Goal: Task Accomplishment & Management: Manage account settings

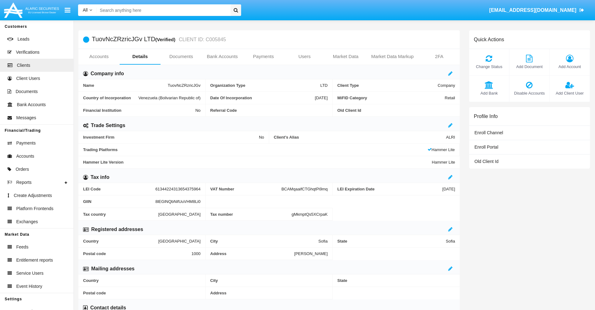
click at [569, 67] on span "Add Account" at bounding box center [570, 67] width 34 height 6
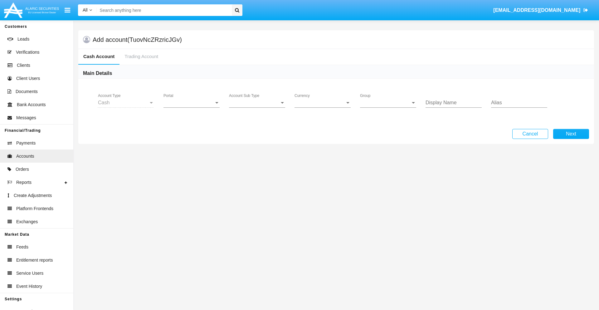
click at [192, 103] on span "Portal" at bounding box center [189, 103] width 51 height 6
click at [192, 152] on span "Alaric Pro" at bounding box center [193, 152] width 58 height 15
click at [257, 103] on span "Account Sub Type" at bounding box center [254, 103] width 51 height 6
click at [257, 107] on span "Trading Cash" at bounding box center [252, 107] width 46 height 15
click at [388, 103] on span "Group" at bounding box center [385, 103] width 51 height 6
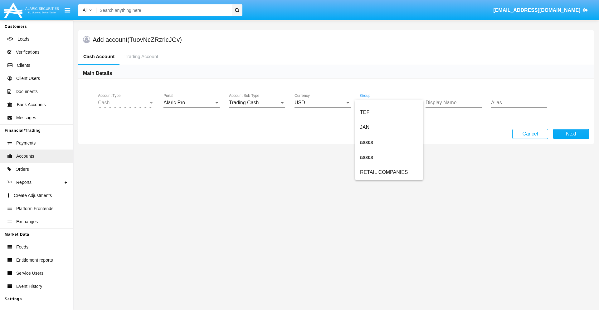
scroll to position [145, 0]
click at [389, 172] on span "ALARIC test" at bounding box center [389, 172] width 58 height 15
type input "cyan"
type input "orchid"
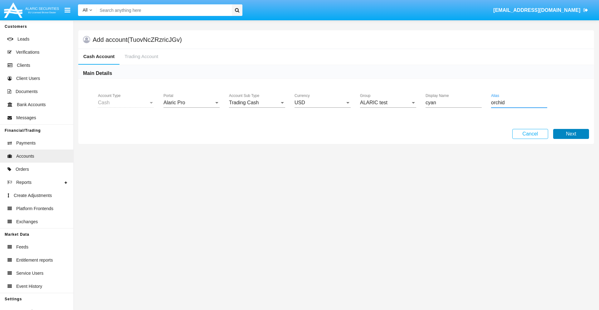
click at [571, 134] on button "Next" at bounding box center [572, 134] width 36 height 10
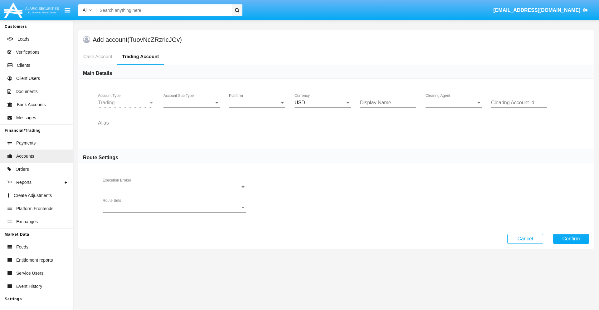
click at [192, 103] on span "Account Sub Type" at bounding box center [189, 103] width 51 height 6
click at [192, 107] on span "Trading" at bounding box center [192, 107] width 56 height 15
click at [257, 103] on span "Platform" at bounding box center [254, 103] width 51 height 6
click at [257, 107] on span "Hammer Lite" at bounding box center [257, 107] width 56 height 15
click at [454, 103] on span "Clearing Agent" at bounding box center [451, 103] width 51 height 6
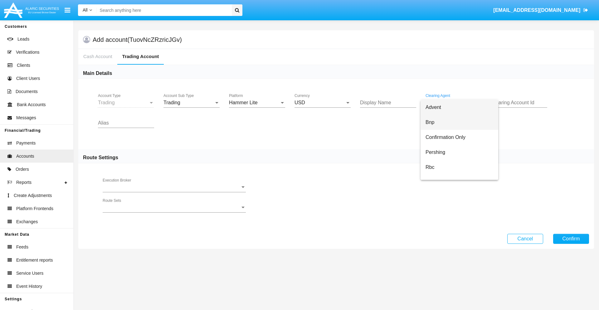
click at [460, 122] on span "Bnp" at bounding box center [460, 122] width 68 height 15
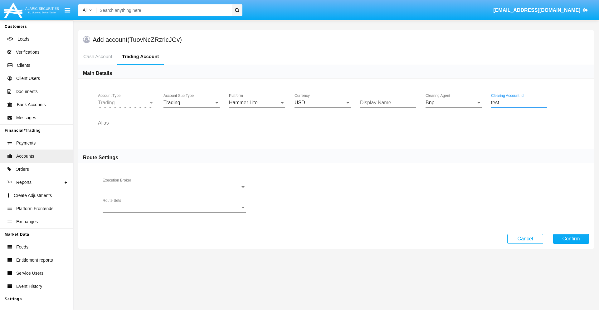
type input "test"
type input "lavender"
type input "orchid"
click at [571, 239] on button "Confirm" at bounding box center [572, 239] width 36 height 10
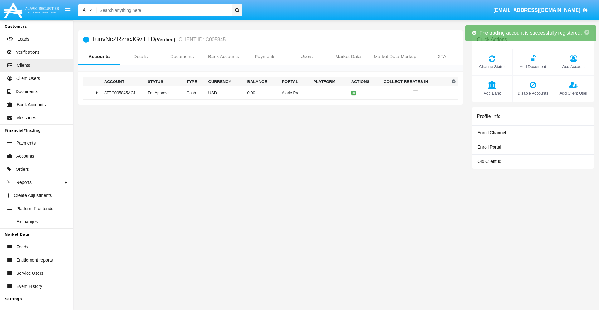
click at [268, 93] on td "0.00" at bounding box center [262, 92] width 35 height 13
click at [354, 93] on icon at bounding box center [355, 92] width 3 height 3
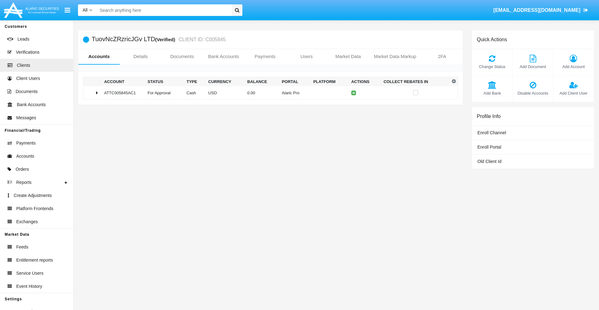
click at [268, 93] on td "0.00" at bounding box center [262, 92] width 35 height 13
click at [354, 106] on icon at bounding box center [355, 106] width 3 height 3
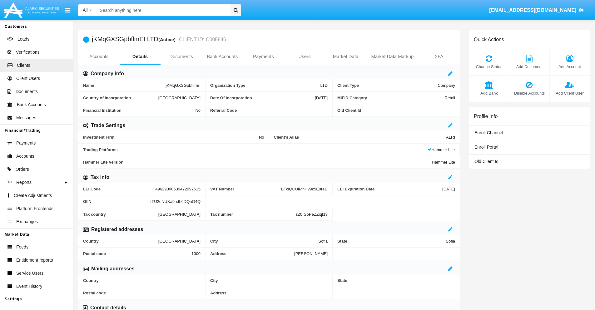
click at [99, 57] on link "Accounts" at bounding box center [98, 56] width 41 height 15
click at [569, 67] on span "Add Account" at bounding box center [570, 67] width 34 height 6
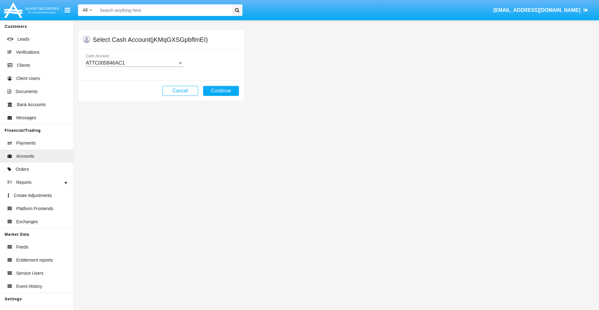
click at [134, 63] on div "ATTC005846AC1" at bounding box center [132, 63] width 92 height 6
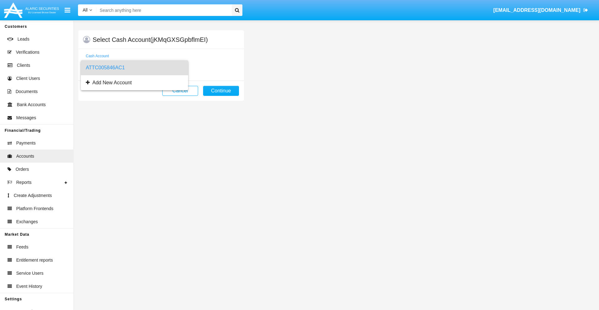
click at [134, 68] on span "ATTC005846AC1" at bounding box center [134, 67] width 97 height 15
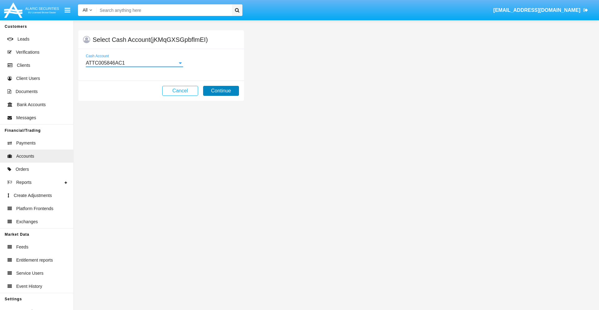
click at [221, 91] on button "Continue" at bounding box center [221, 91] width 36 height 10
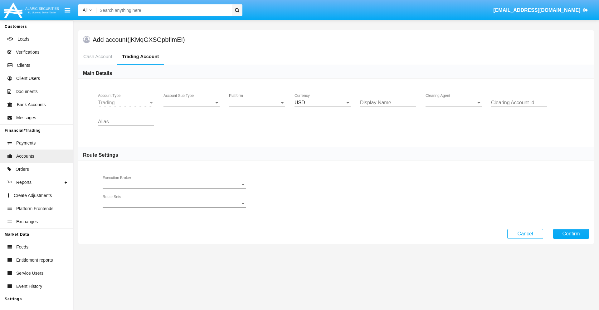
click at [192, 103] on span "Account Sub Type" at bounding box center [189, 103] width 51 height 6
click at [192, 107] on span "Trading" at bounding box center [192, 107] width 56 height 15
click at [257, 103] on span "Platform" at bounding box center [254, 103] width 51 height 6
click at [257, 107] on span "Hammer Lite" at bounding box center [257, 107] width 56 height 15
click at [454, 103] on span "Clearing Agent" at bounding box center [451, 103] width 51 height 6
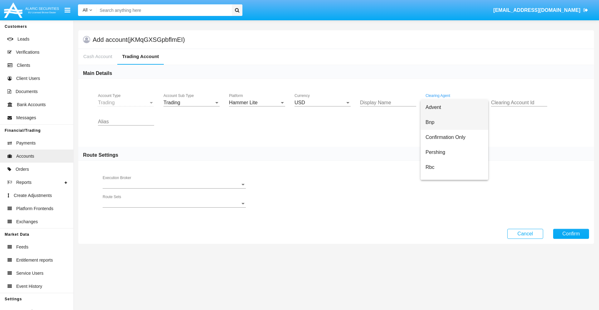
click at [460, 122] on span "Bnp" at bounding box center [455, 122] width 58 height 15
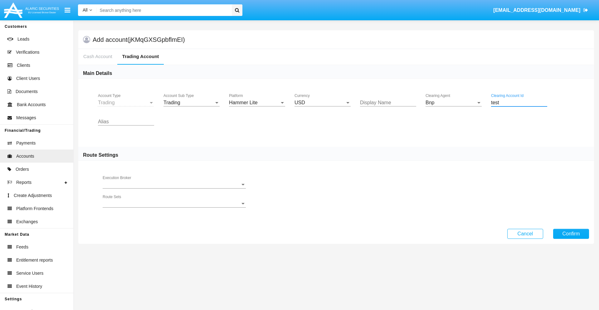
type input "test"
type input "violet"
type input "sky blue"
click at [571, 234] on button "Confirm" at bounding box center [572, 234] width 36 height 10
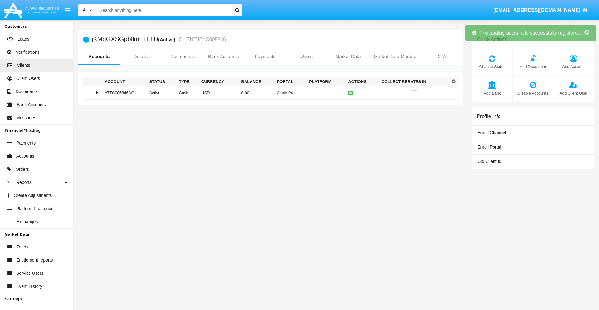
click at [268, 93] on td "0.00" at bounding box center [257, 92] width 36 height 13
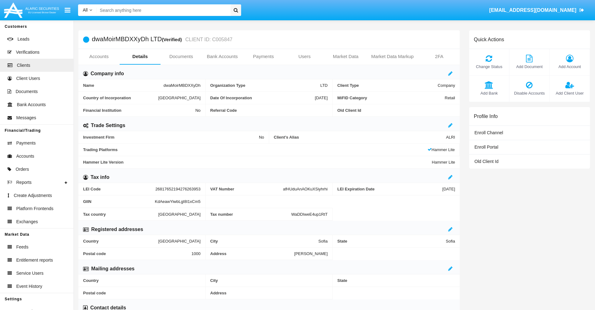
click at [99, 57] on link "Accounts" at bounding box center [98, 56] width 41 height 15
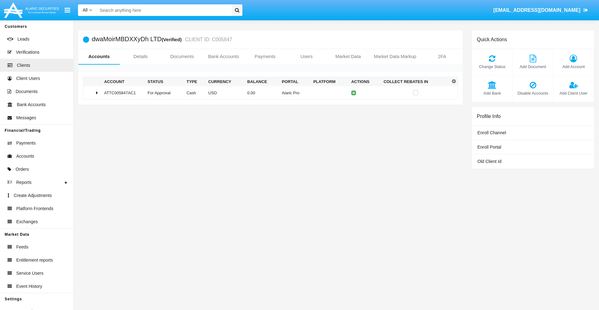
click at [492, 67] on span "Change Status" at bounding box center [492, 67] width 34 height 6
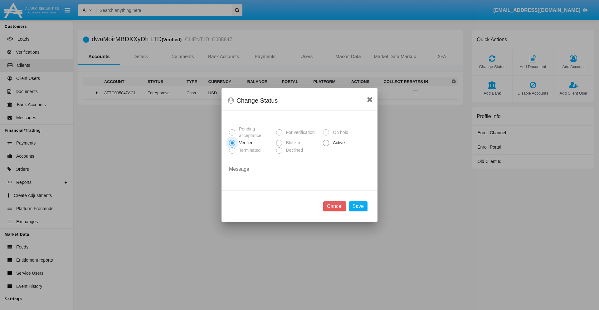
click at [338, 143] on span "Active" at bounding box center [337, 143] width 17 height 7
click at [326, 146] on input "Active" at bounding box center [326, 146] width 0 height 0
radio input "true"
click at [358, 206] on button "Save" at bounding box center [358, 206] width 19 height 10
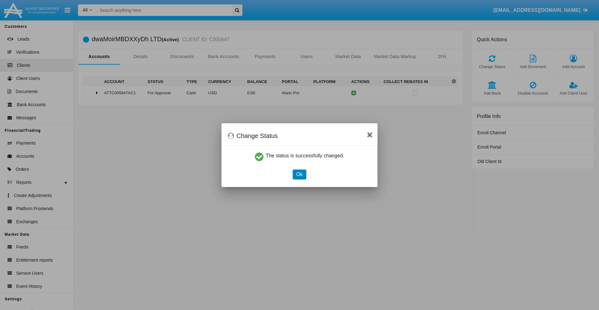
click at [299, 174] on button "Ok" at bounding box center [300, 175] width 14 height 10
